Goal: Transaction & Acquisition: Purchase product/service

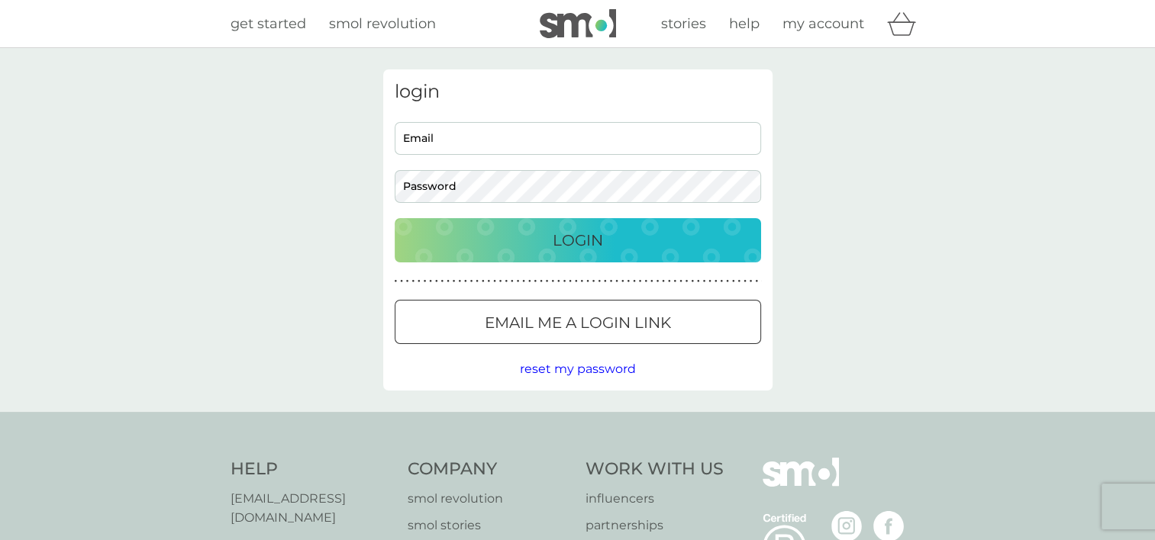
type input "terriroberts14@hotmail.co.uk"
click at [573, 247] on p "Login" at bounding box center [578, 240] width 50 height 24
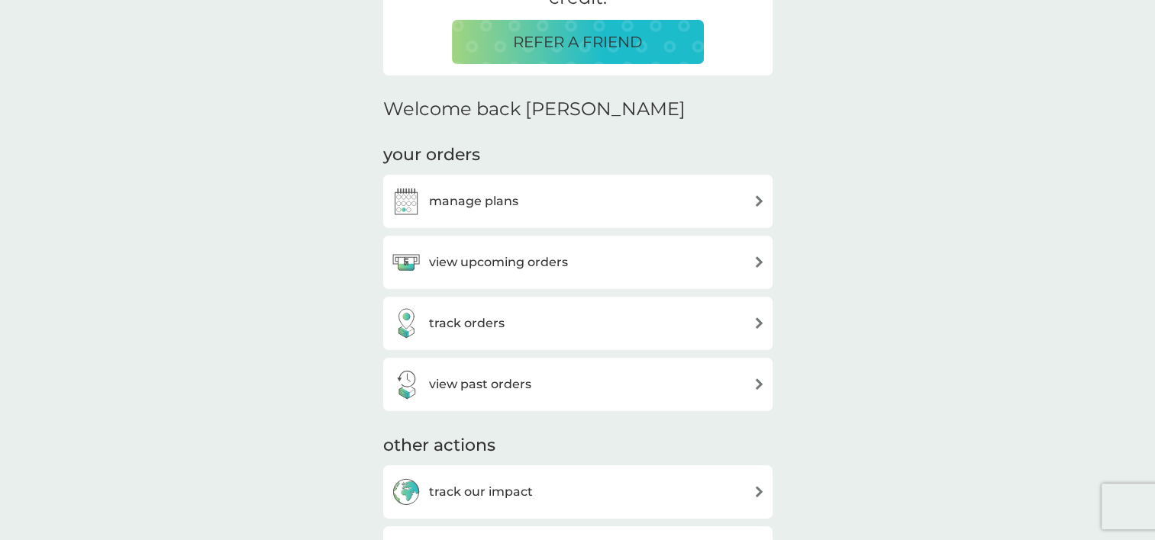
scroll to position [376, 0]
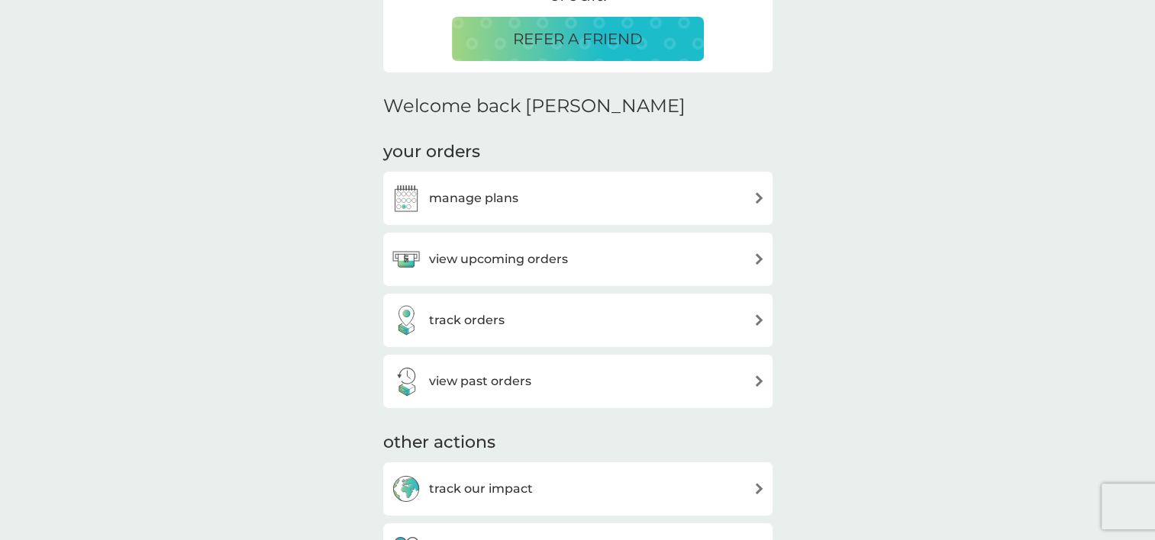
click at [674, 214] on div "manage plans" at bounding box center [577, 198] width 389 height 53
click at [490, 202] on h3 "manage plans" at bounding box center [473, 199] width 89 height 20
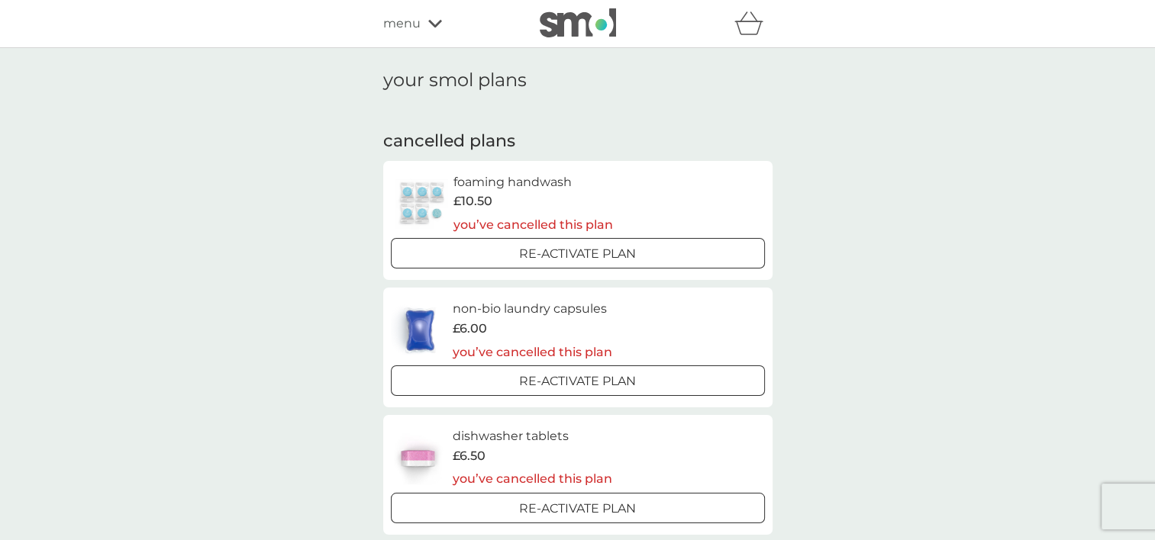
click at [565, 251] on div at bounding box center [577, 255] width 55 height 16
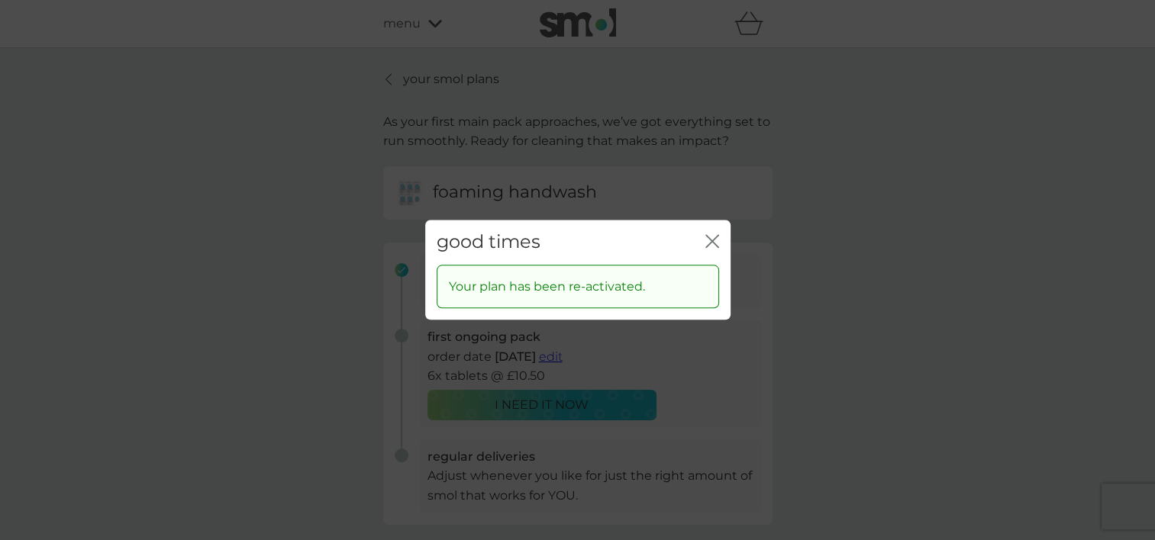
click at [711, 240] on icon "close" at bounding box center [709, 241] width 6 height 12
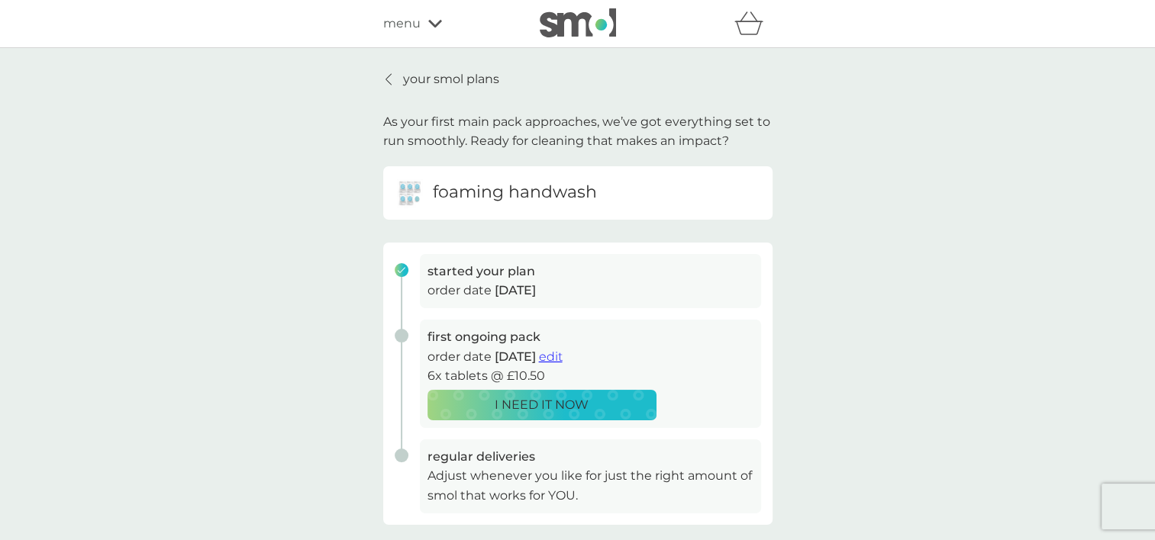
click at [547, 409] on p "I NEED IT NOW" at bounding box center [542, 405] width 94 height 20
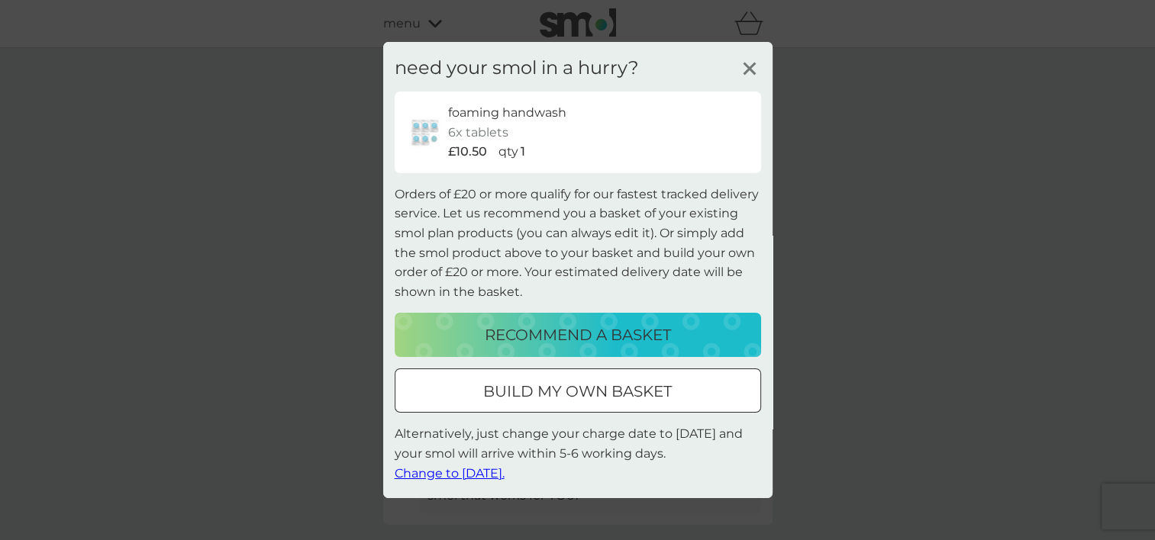
click at [550, 402] on p "build my own basket" at bounding box center [577, 391] width 189 height 24
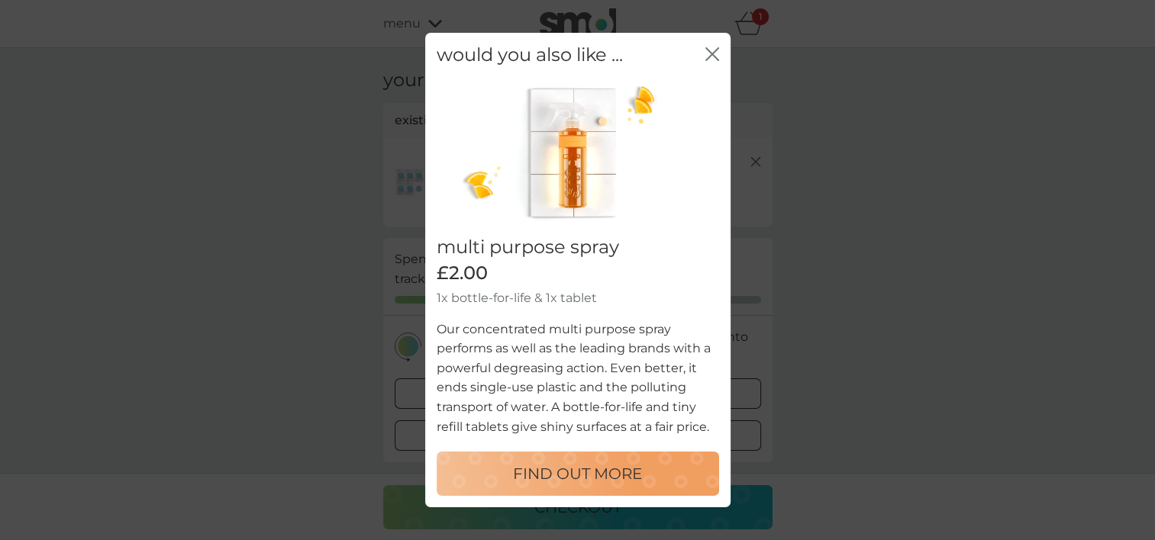
click at [718, 54] on div "would you also like ... close" at bounding box center [577, 55] width 305 height 45
click at [708, 55] on icon "close" at bounding box center [712, 54] width 14 height 14
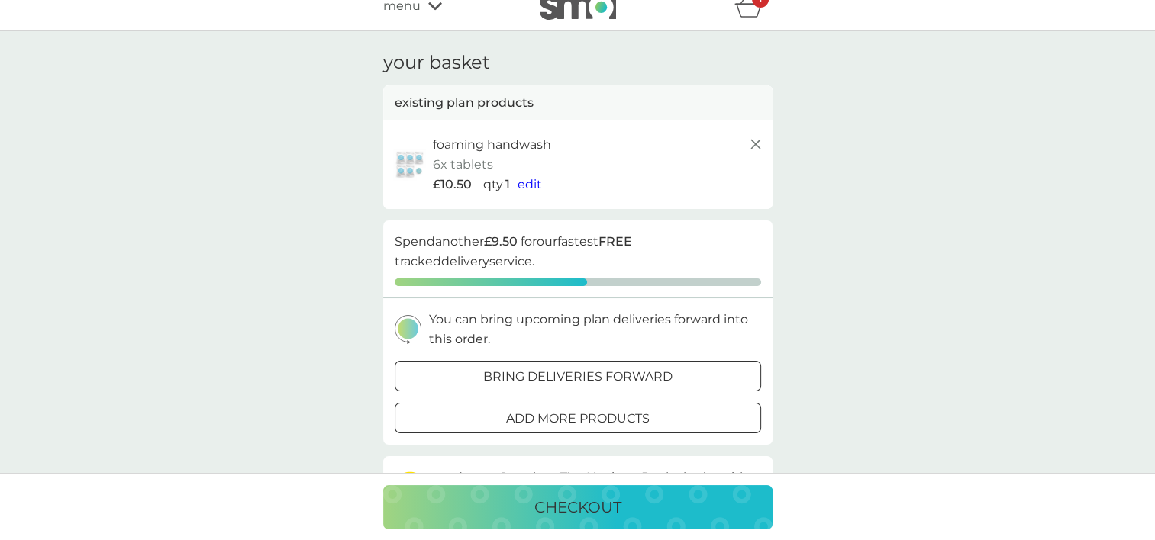
scroll to position [18, 0]
click at [531, 182] on span "edit" at bounding box center [530, 183] width 24 height 15
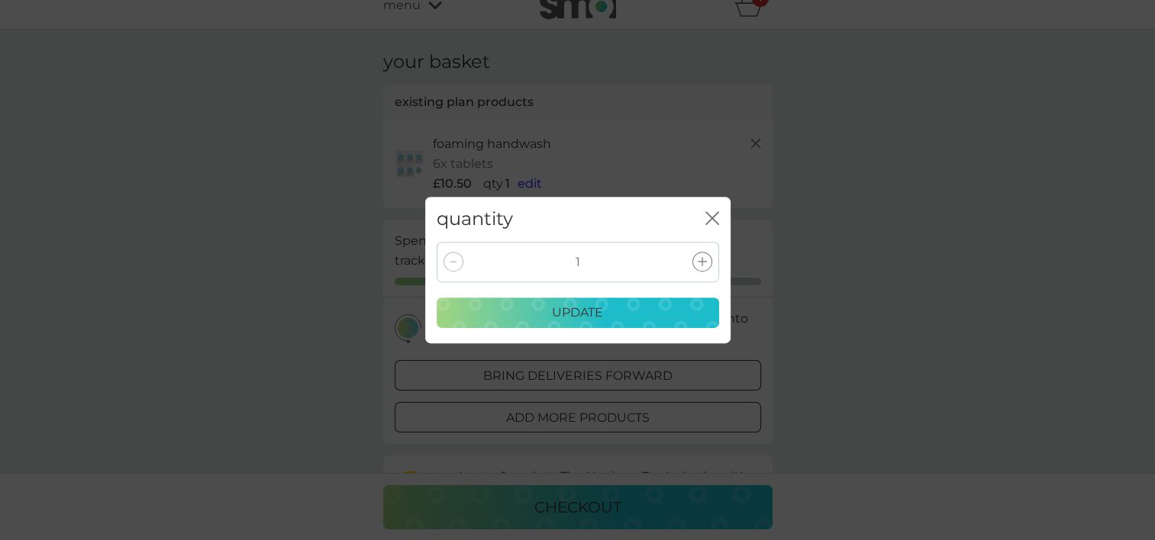
click at [709, 260] on div at bounding box center [702, 262] width 20 height 20
click at [635, 305] on div "update" at bounding box center [578, 313] width 263 height 20
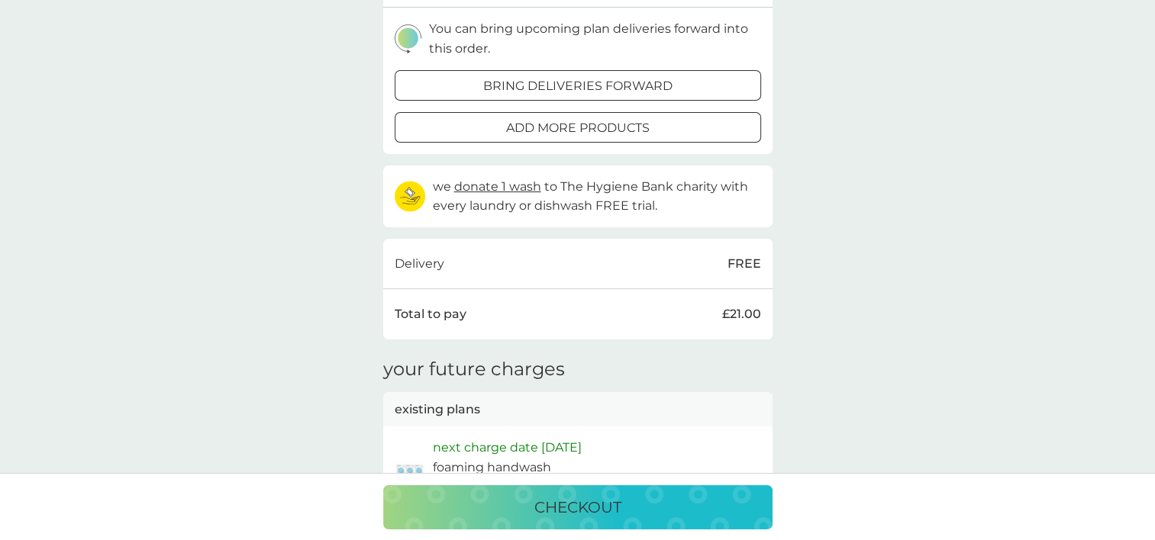
scroll to position [293, 0]
click at [567, 515] on p "checkout" at bounding box center [577, 507] width 87 height 24
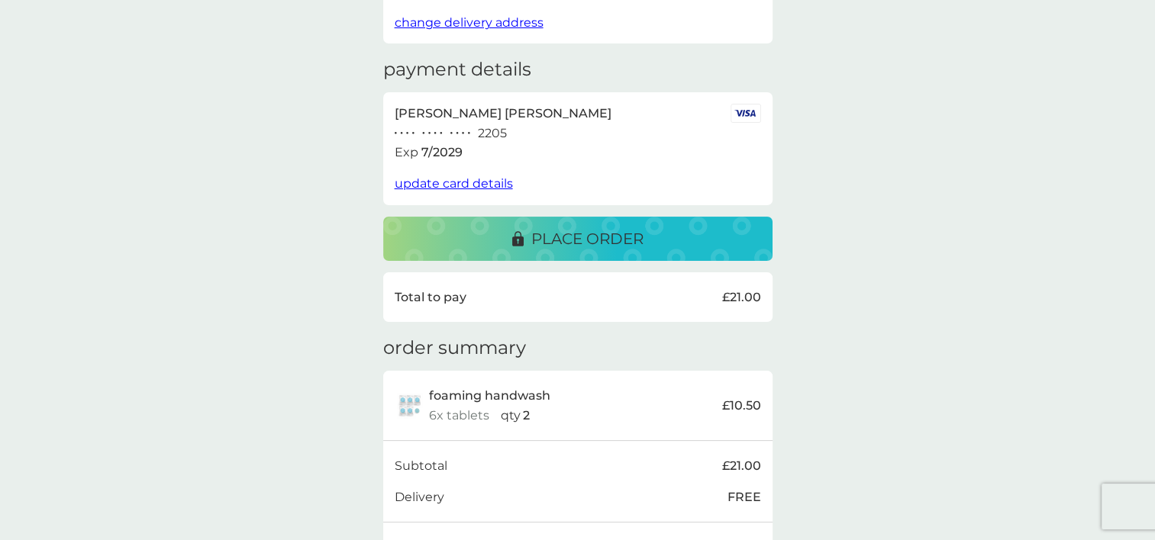
scroll to position [211, 0]
click at [573, 239] on p "place order" at bounding box center [587, 239] width 112 height 24
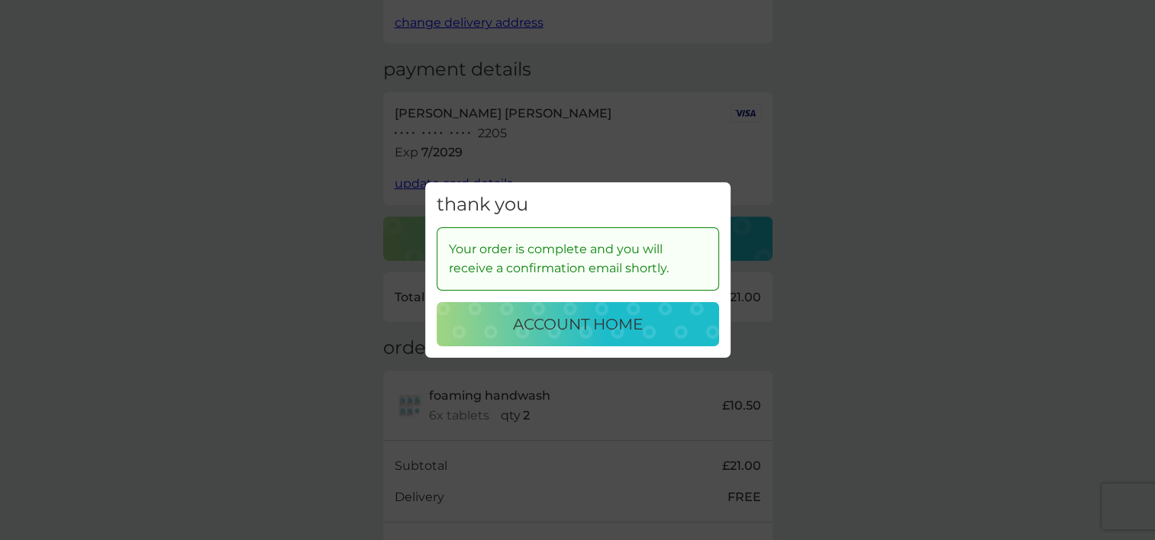
click at [576, 330] on p "account home" at bounding box center [578, 324] width 130 height 24
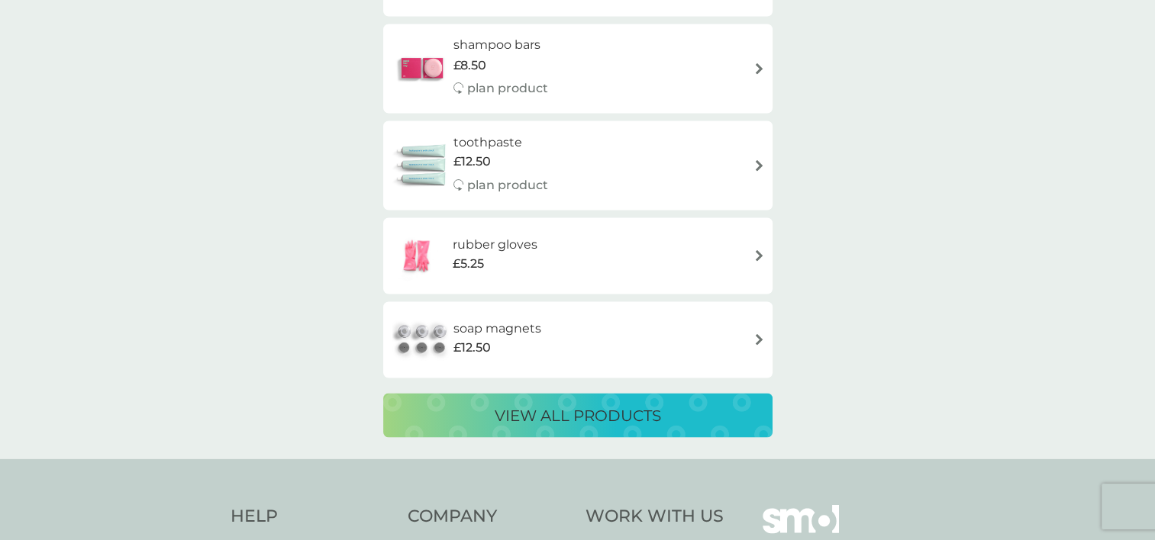
scroll to position [2837, 0]
click at [537, 410] on p "view all products" at bounding box center [578, 415] width 166 height 24
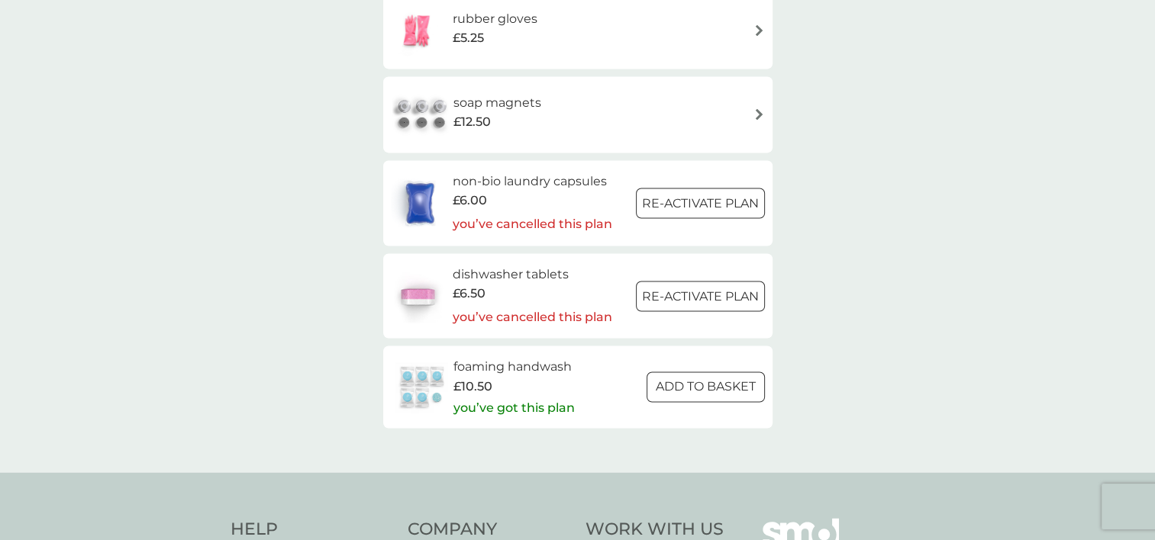
scroll to position [2263, 0]
